Goal: Navigation & Orientation: Understand site structure

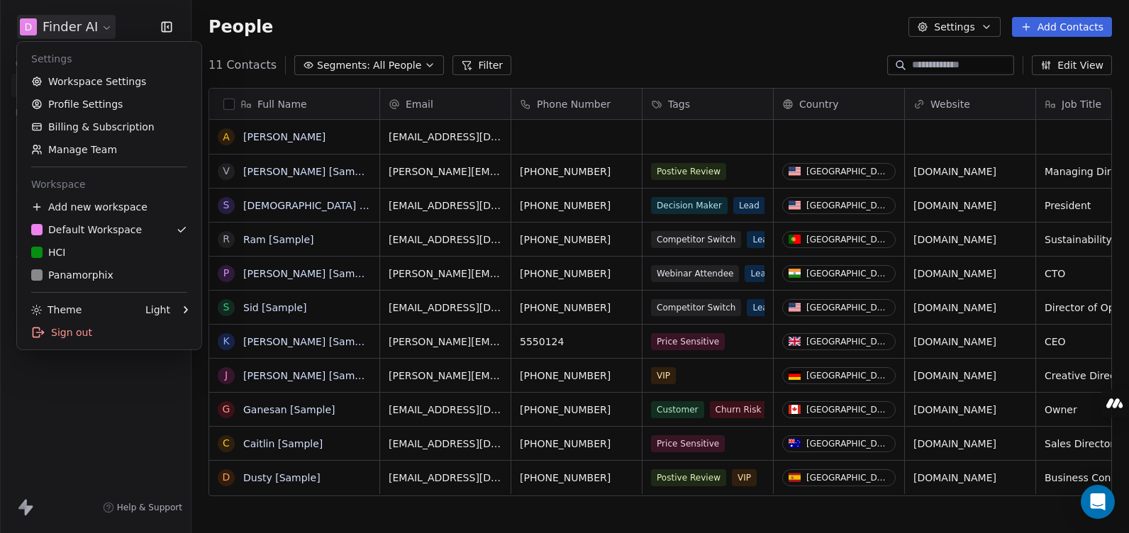
click at [57, 22] on html "D Finder AI Contacts People Marketing Workflows Campaigns Sales Pipelines Seque…" at bounding box center [564, 266] width 1129 height 533
click at [109, 276] on div "Panamorphix" at bounding box center [109, 275] width 156 height 14
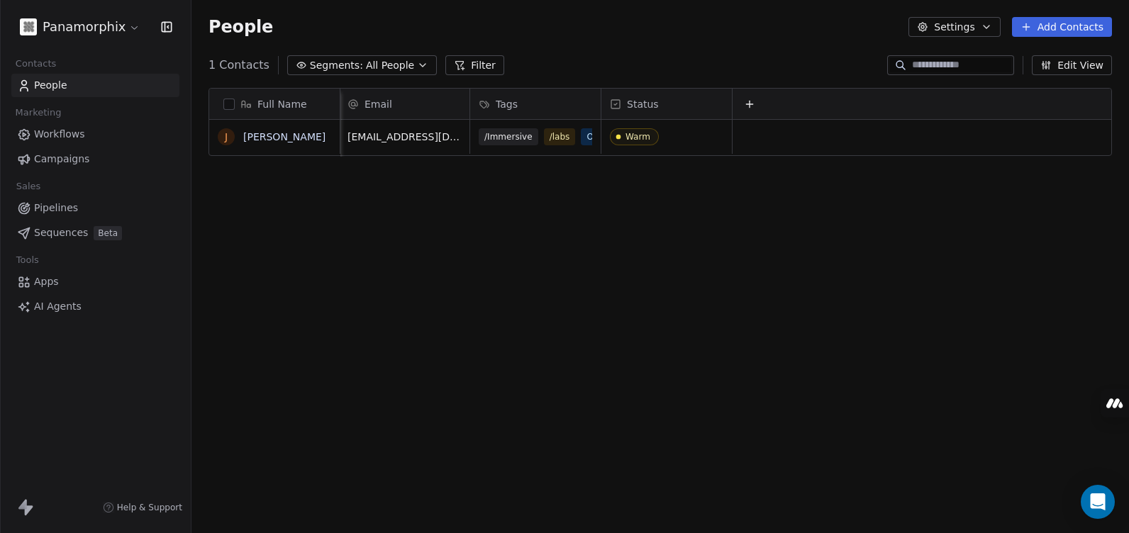
scroll to position [0, 12]
click at [73, 127] on span "Workflows" at bounding box center [59, 134] width 51 height 15
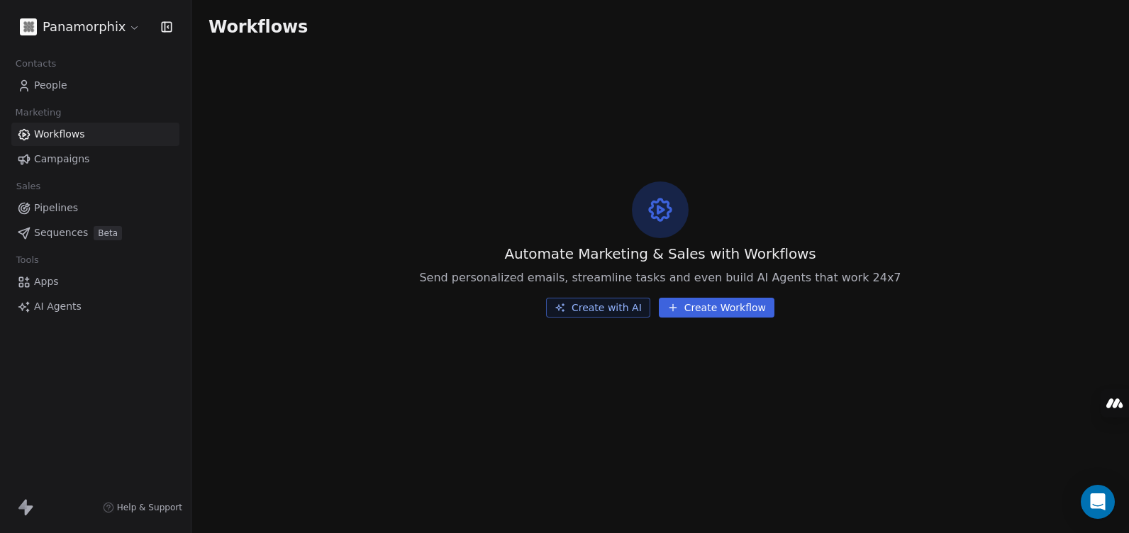
click at [723, 306] on button "Create Workflow" at bounding box center [717, 308] width 116 height 20
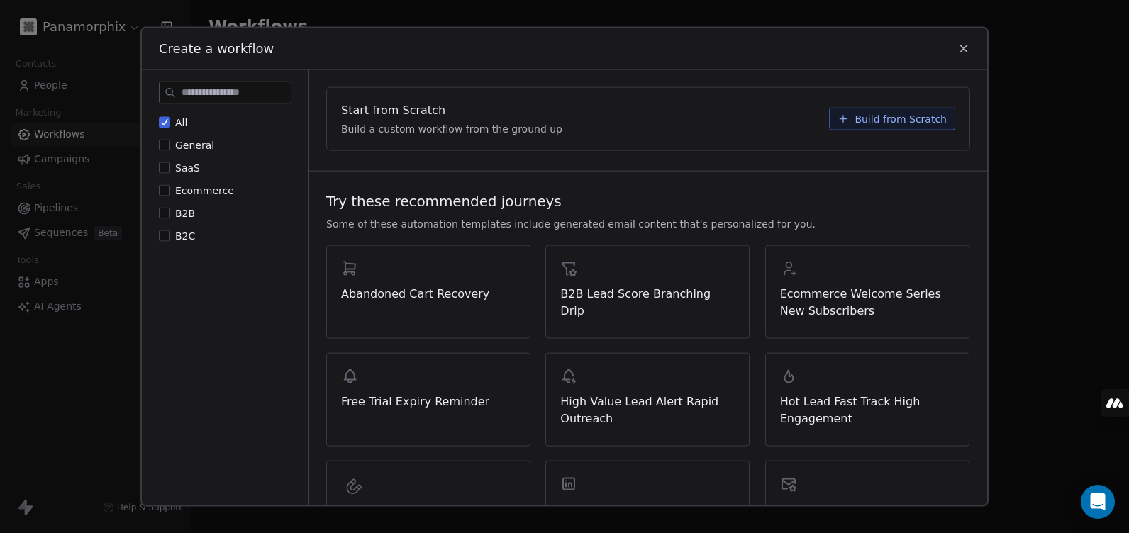
click at [965, 45] on icon at bounding box center [963, 49] width 13 height 13
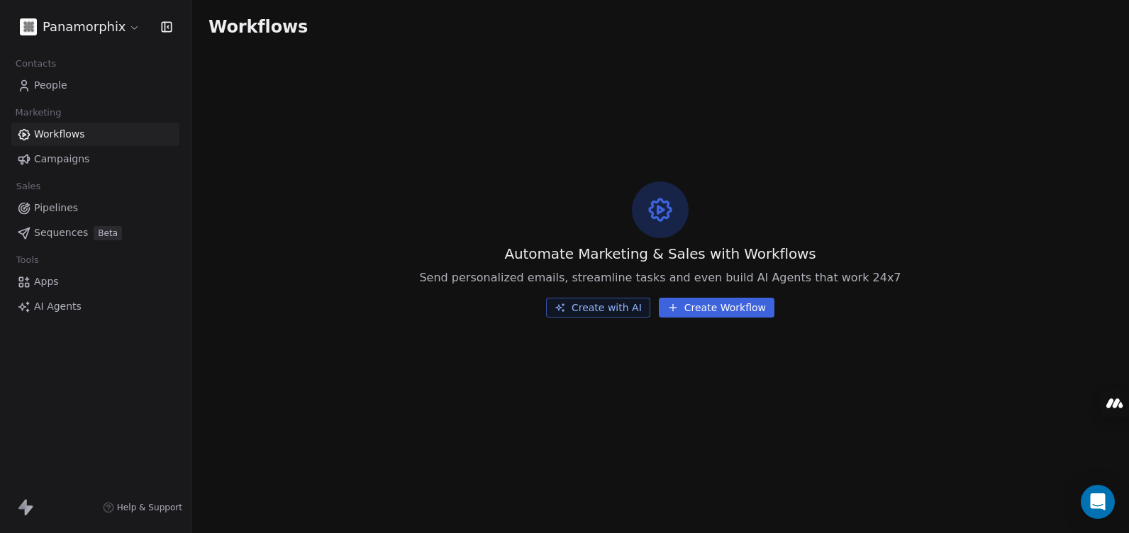
click at [78, 201] on link "Pipelines" at bounding box center [95, 207] width 168 height 23
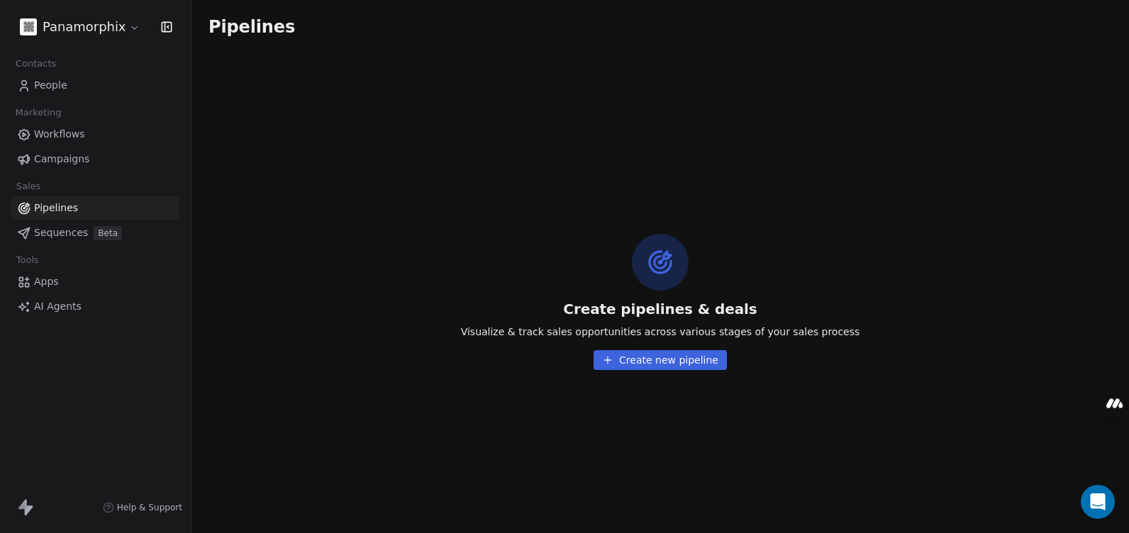
click at [64, 162] on span "Campaigns" at bounding box center [61, 159] width 55 height 15
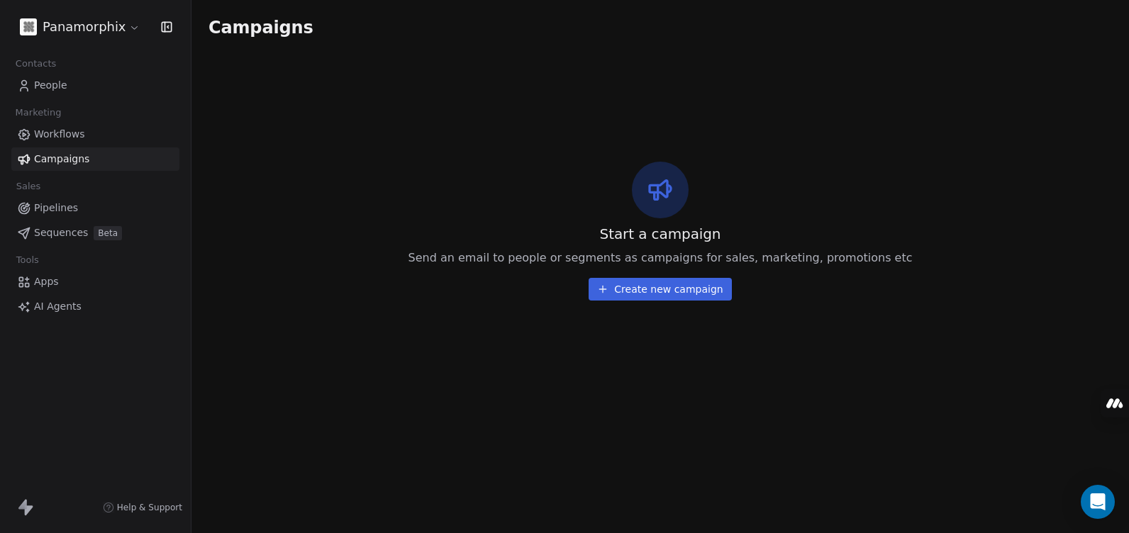
click at [50, 279] on span "Apps" at bounding box center [46, 281] width 25 height 15
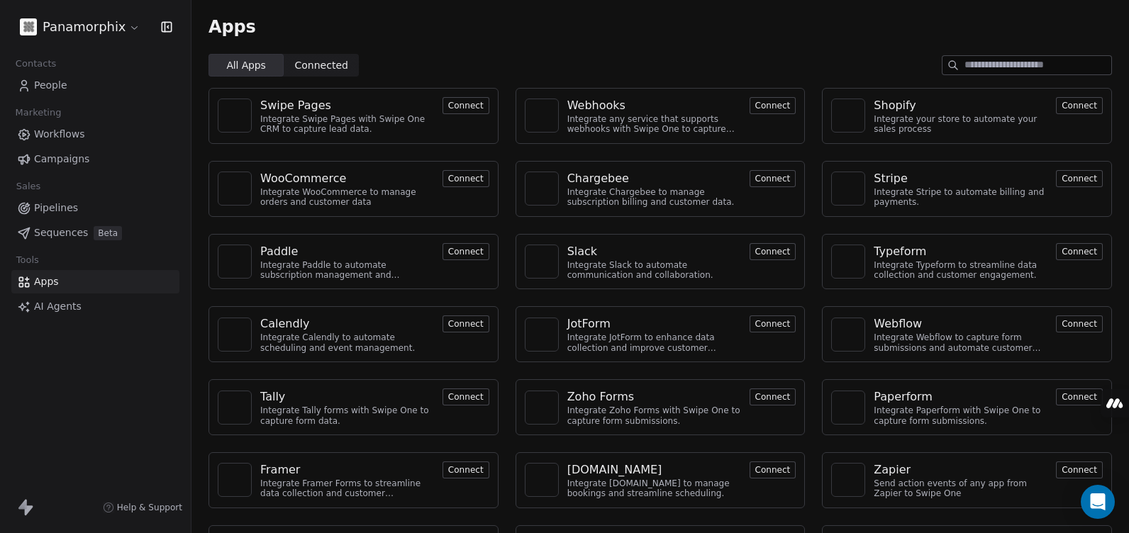
click at [326, 66] on span "Connected" at bounding box center [321, 65] width 53 height 15
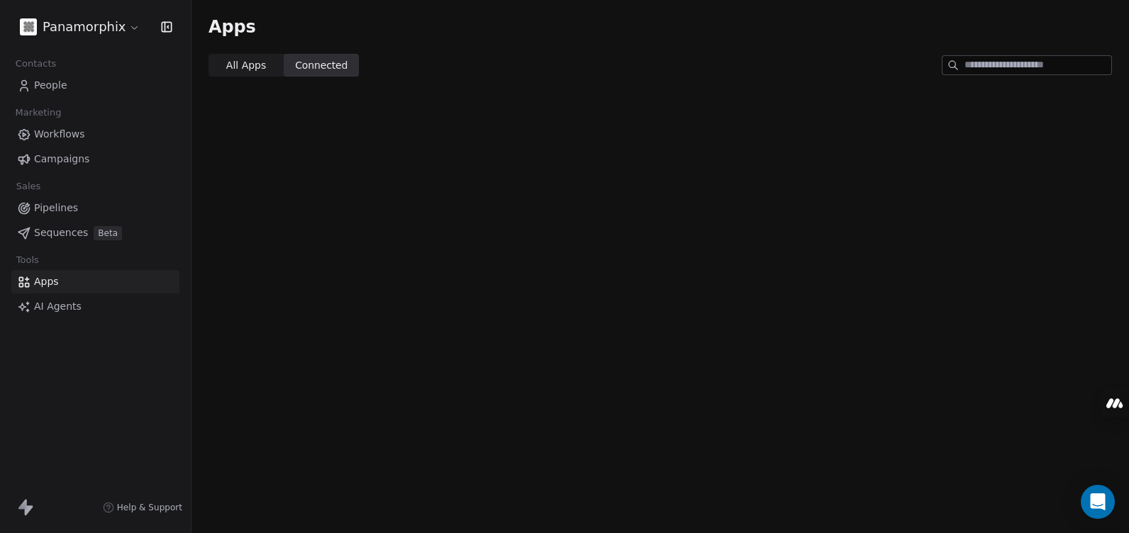
drag, startPoint x: 243, startPoint y: 67, endPoint x: 219, endPoint y: 81, distance: 27.6
click at [242, 67] on span "All Apps" at bounding box center [246, 65] width 40 height 15
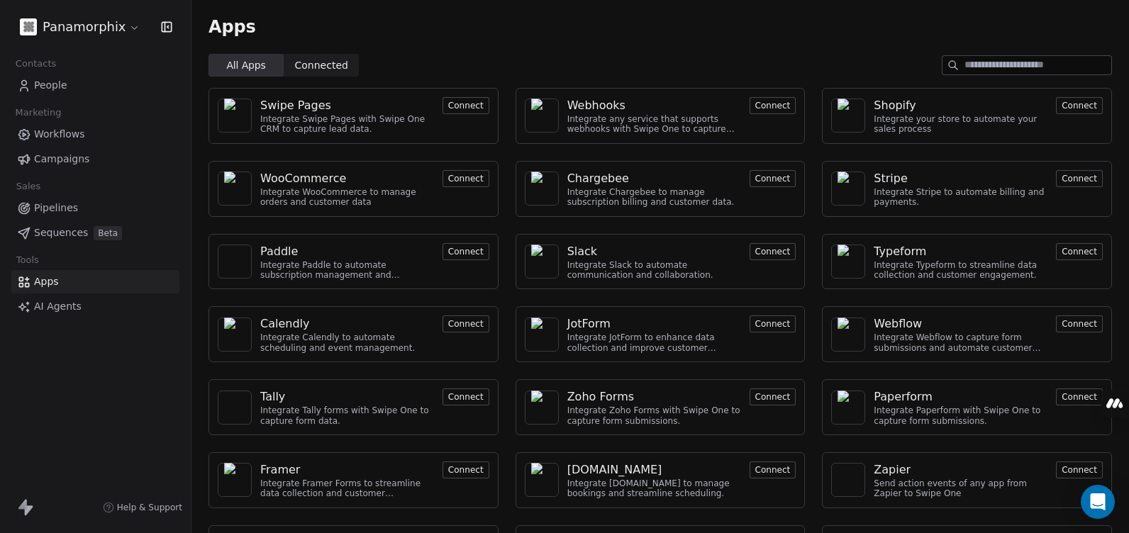
click at [52, 301] on span "AI Agents" at bounding box center [58, 306] width 48 height 15
